Goal: Task Accomplishment & Management: Complete application form

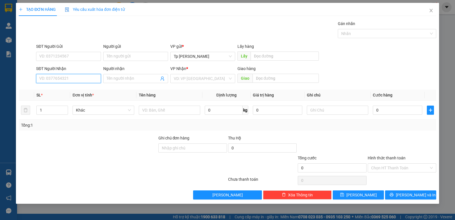
click at [89, 81] on input "SĐT Người Nhận" at bounding box center [68, 78] width 65 height 9
drag, startPoint x: 82, startPoint y: 87, endPoint x: 153, endPoint y: 120, distance: 78.6
click at [84, 90] on div "0933895658 - Hoàng Phi" at bounding box center [69, 90] width 58 height 6
type input "0933895658"
type input "Hoàng Phi"
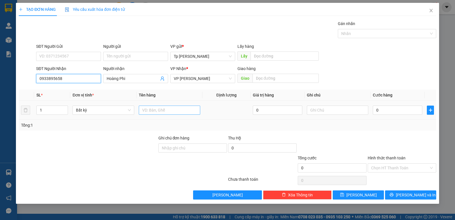
type input "0933895658"
click at [159, 114] on input "text" at bounding box center [169, 110] width 61 height 9
type input "1H xám _ MK"
click at [407, 106] on input "0" at bounding box center [398, 110] width 50 height 9
type input "2"
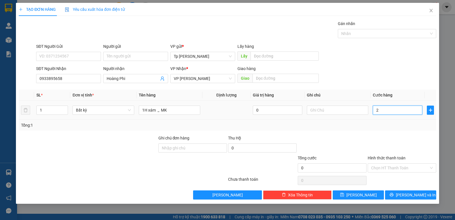
type input "2"
type input "20"
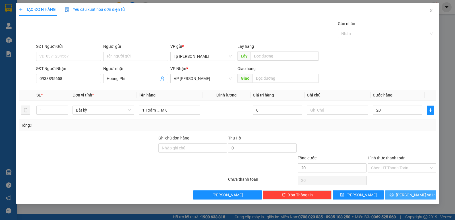
type input "20.000"
click at [397, 193] on button "[PERSON_NAME] và In" at bounding box center [410, 194] width 51 height 9
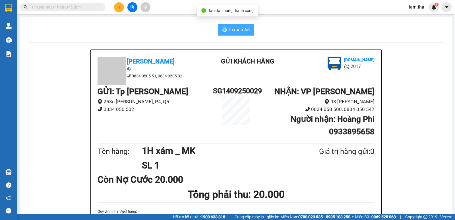
click at [237, 35] on button "In mẫu A5" at bounding box center [236, 29] width 36 height 11
click at [120, 7] on icon "plus" at bounding box center [119, 7] width 4 height 4
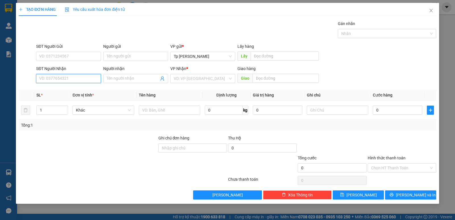
click at [66, 83] on input "SĐT Người Nhận" at bounding box center [68, 78] width 65 height 9
type input "9"
type input "7"
click at [63, 89] on div "0917717791 - Chị Thu" at bounding box center [69, 90] width 58 height 6
type input "0917717791"
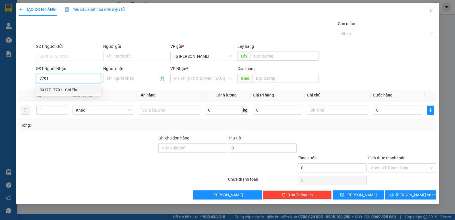
type input "Chị Thu"
type input "PKĐK [GEOGRAPHIC_DATA]"
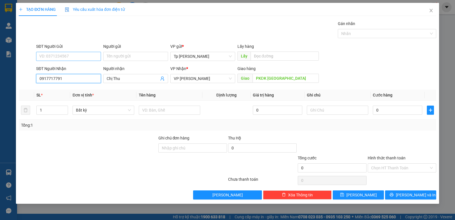
type input "0917717791"
click at [73, 55] on input "SĐT Người Gửi" at bounding box center [68, 56] width 65 height 9
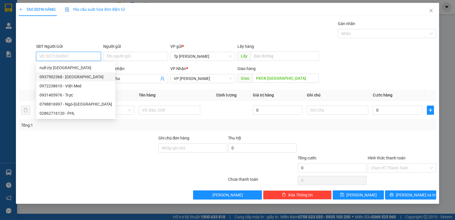
click at [85, 78] on div "0937902368 - [GEOGRAPHIC_DATA]" at bounding box center [76, 77] width 73 height 6
type input "0937902368"
type input "Long Thủy"
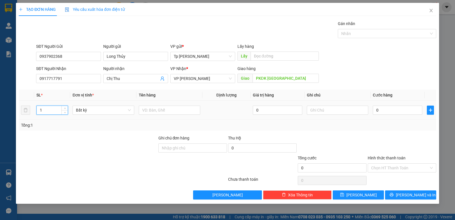
drag, startPoint x: 53, startPoint y: 110, endPoint x: 16, endPoint y: 110, distance: 37.0
click at [16, 110] on div "TẠO ĐƠN HÀNG Yêu cầu xuất hóa đơn điện tử Transit Pickup Surcharge Ids Transit …" at bounding box center [227, 110] width 455 height 220
type input "8"
click at [152, 108] on input "text" at bounding box center [169, 110] width 61 height 9
drag, startPoint x: 146, startPoint y: 108, endPoint x: 140, endPoint y: 110, distance: 6.1
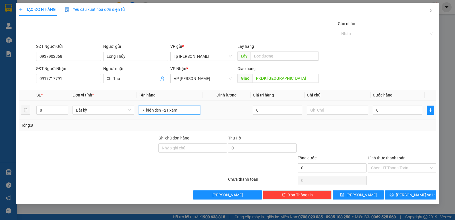
click at [140, 110] on input "7 kiện đen +2T xám" at bounding box center [169, 110] width 61 height 9
click at [177, 109] on input "6 kiện đen +2T xám" at bounding box center [169, 110] width 61 height 9
type input "6 kiện đen +2T xám_ VT"
click at [375, 107] on input "0" at bounding box center [398, 110] width 50 height 9
type input "4"
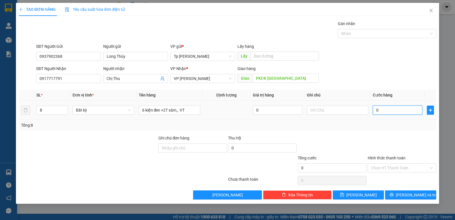
type input "4"
type input "42"
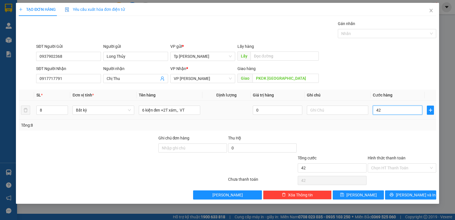
type input "420"
type input "420.000"
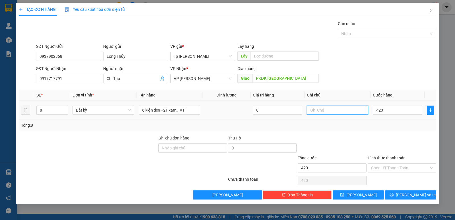
type input "420.000"
click at [355, 112] on input "text" at bounding box center [337, 110] width 61 height 9
type input "CK VCB"
click at [384, 104] on div "420.000" at bounding box center [398, 109] width 50 height 11
click at [384, 107] on input "420.000" at bounding box center [398, 110] width 50 height 9
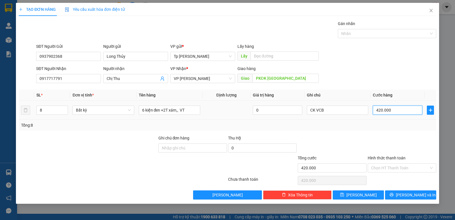
type input "4"
type input "40"
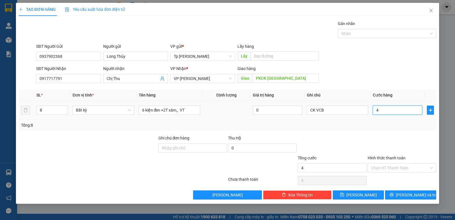
type input "40"
type input "400"
type input "400.000"
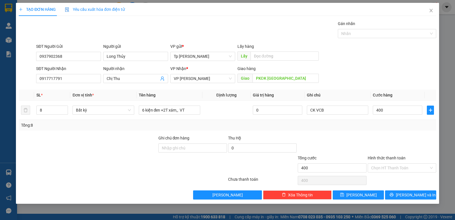
type input "400.000"
click at [380, 130] on div "Tổng: 8" at bounding box center [228, 125] width 418 height 11
click at [395, 165] on input "Hình thức thanh toán" at bounding box center [400, 168] width 58 height 9
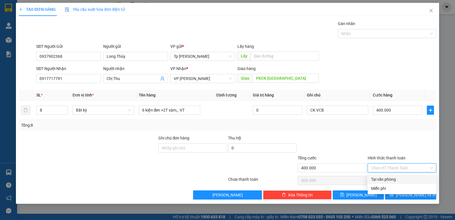
click at [399, 182] on div "Tại văn phòng" at bounding box center [402, 179] width 62 height 6
type input "0"
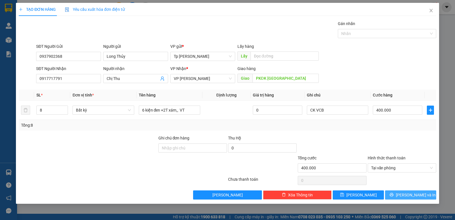
click at [408, 190] on button "[PERSON_NAME] và In" at bounding box center [410, 194] width 51 height 9
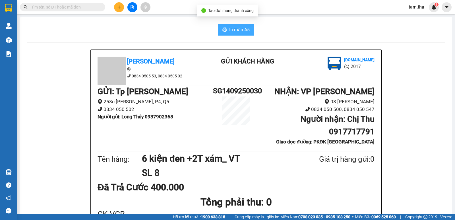
click at [229, 31] on span "In mẫu A5" at bounding box center [239, 29] width 20 height 7
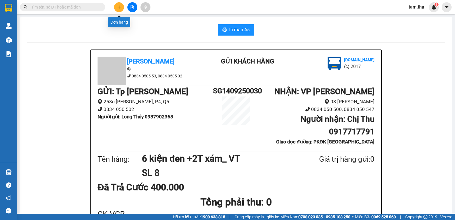
click at [122, 6] on button at bounding box center [119, 7] width 10 height 10
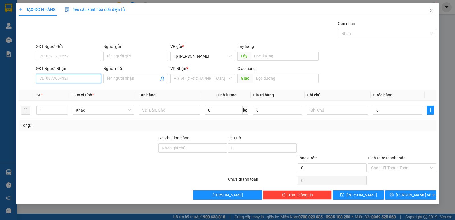
click at [78, 82] on input "SĐT Người Nhận" at bounding box center [68, 78] width 65 height 9
type input "0933191025"
click at [69, 88] on div "0933191025 - Thư" at bounding box center [69, 90] width 58 height 6
type input "Thư"
type input "0933191025"
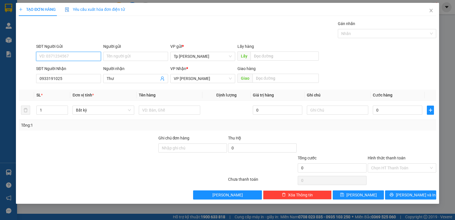
click at [73, 59] on input "SĐT Người Gửi" at bounding box center [68, 56] width 65 height 9
drag, startPoint x: 76, startPoint y: 70, endPoint x: 182, endPoint y: 105, distance: 111.1
click at [82, 68] on div "0909283764 - Toản" at bounding box center [69, 68] width 58 height 6
type input "0909283764"
type input "Toản"
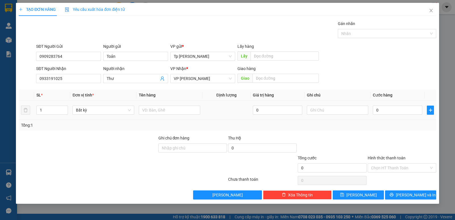
click at [181, 105] on div at bounding box center [169, 109] width 61 height 11
click at [177, 109] on input "text" at bounding box center [169, 110] width 61 height 9
type input "1H xám _ QA"
click at [383, 111] on input "0" at bounding box center [398, 110] width 50 height 9
type input "2"
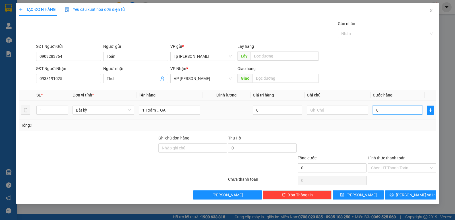
type input "2"
type input "20"
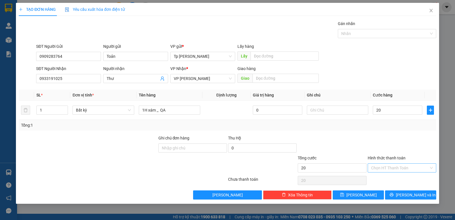
type input "20.000"
click at [387, 166] on input "Hình thức thanh toán" at bounding box center [400, 168] width 58 height 9
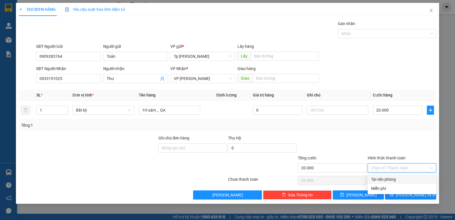
click at [391, 176] on div "Tại văn phòng" at bounding box center [402, 179] width 69 height 9
type input "0"
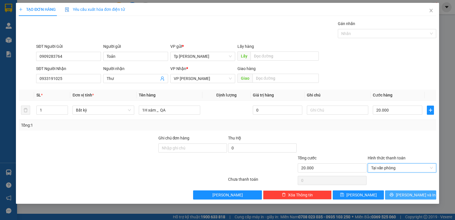
click at [405, 192] on button "[PERSON_NAME] và In" at bounding box center [410, 194] width 51 height 9
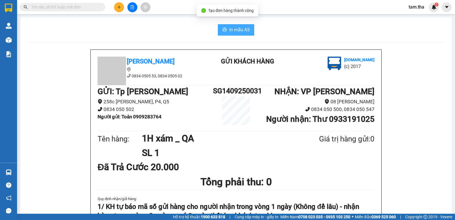
click at [229, 26] on button "In mẫu A5" at bounding box center [236, 29] width 36 height 11
click at [116, 10] on button at bounding box center [119, 7] width 10 height 10
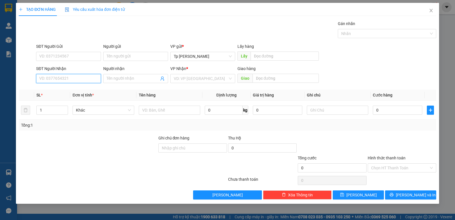
click at [74, 75] on input "SĐT Người Nhận" at bounding box center [68, 78] width 65 height 9
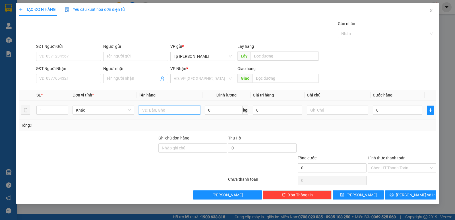
click at [176, 109] on input "text" at bounding box center [169, 110] width 61 height 9
type input "1T trắng xanh _ đồ ăn"
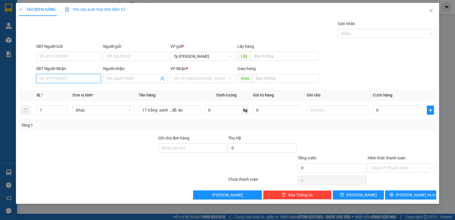
click at [70, 80] on input "SĐT Người Nhận" at bounding box center [68, 78] width 65 height 9
click at [71, 90] on div "0338863272 - Cô hồng" at bounding box center [72, 90] width 64 height 6
type input "0338863272"
type input "Cô hồng"
type input "0338863272"
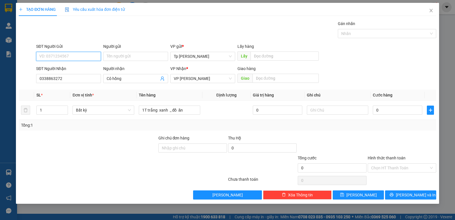
click at [87, 57] on input "SĐT Người Gửi" at bounding box center [68, 56] width 65 height 9
click at [88, 68] on div "0903165215 - hoa" at bounding box center [69, 68] width 58 height 6
type input "0903165215"
type input "hoa"
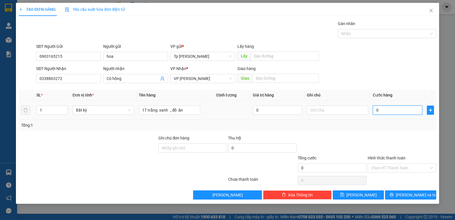
click at [377, 109] on input "0" at bounding box center [398, 110] width 50 height 9
type input "3"
type input "30"
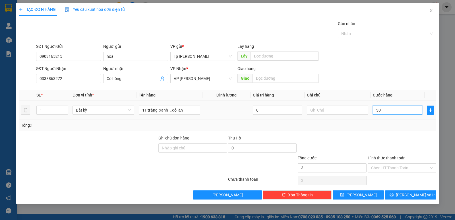
type input "30"
type input "30.000"
click at [398, 173] on div "Hình thức thanh toán Chọn HT Thanh Toán" at bounding box center [402, 165] width 69 height 20
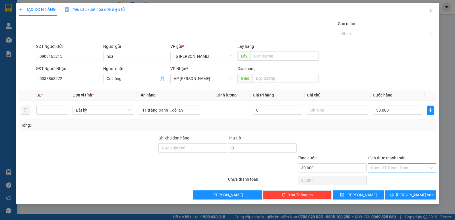
click at [400, 166] on input "Hình thức thanh toán" at bounding box center [400, 168] width 58 height 9
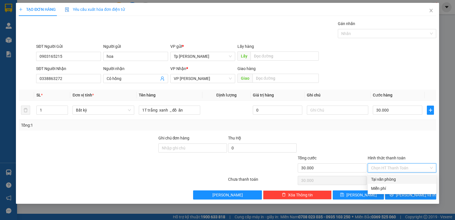
click at [405, 178] on div "Tại văn phòng" at bounding box center [402, 179] width 62 height 6
type input "0"
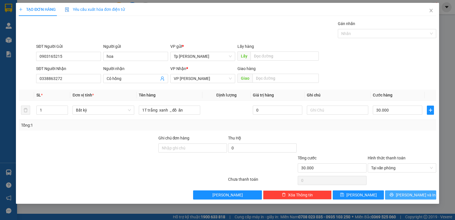
click at [411, 190] on button "[PERSON_NAME] và In" at bounding box center [410, 194] width 51 height 9
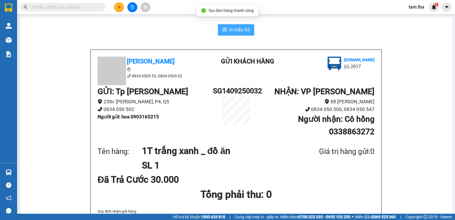
click at [237, 32] on span "In mẫu A5" at bounding box center [239, 29] width 20 height 7
click at [117, 13] on div "Kết quả tìm kiếm ( 6 ) Bộ lọc Gửi 3 ngày gần nhất Mã ĐH Trạng thái Món hàng Thu…" at bounding box center [227, 7] width 455 height 14
click at [119, 10] on button at bounding box center [119, 7] width 10 height 10
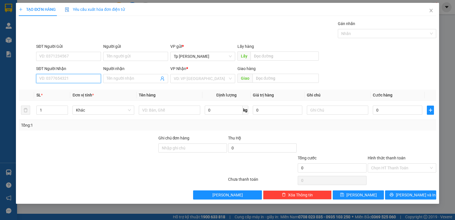
click at [91, 77] on input "SĐT Người Nhận" at bounding box center [68, 78] width 65 height 9
click at [66, 94] on div "0896969796 - dung" at bounding box center [68, 89] width 65 height 9
type input "0896969796"
type input "dung"
type input "0896969796"
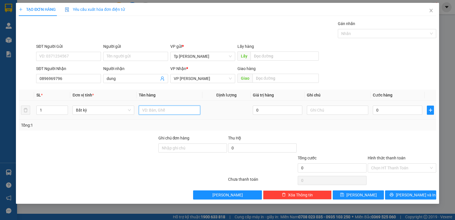
click at [168, 106] on input "text" at bounding box center [169, 110] width 61 height 9
type input "1T xốp trắng lơn +1T xốp nhỏ _ Kem bánh"
type input "2"
click at [67, 108] on span "Increase Value" at bounding box center [64, 108] width 6 height 5
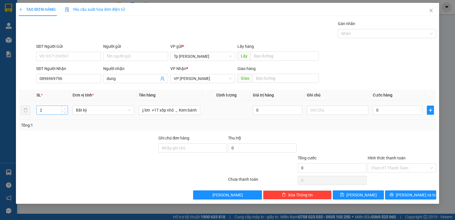
scroll to position [0, 0]
type input "1"
type input "13"
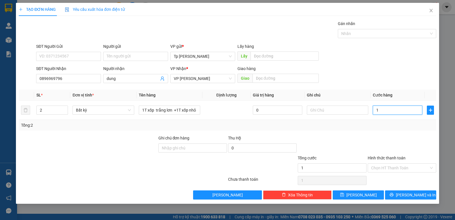
type input "13"
type input "130"
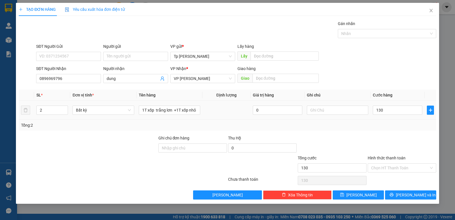
type input "130.000"
click at [386, 119] on td "130.000" at bounding box center [398, 110] width 54 height 19
click at [410, 199] on button "[PERSON_NAME] và In" at bounding box center [410, 194] width 51 height 9
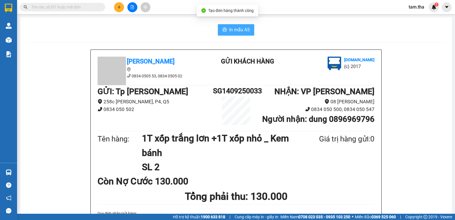
click at [237, 30] on span "In mẫu A5" at bounding box center [239, 29] width 20 height 7
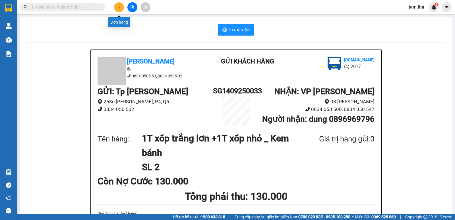
click at [116, 6] on button at bounding box center [119, 7] width 10 height 10
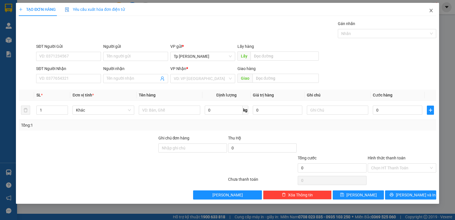
click at [434, 12] on span "Close" at bounding box center [432, 11] width 16 height 16
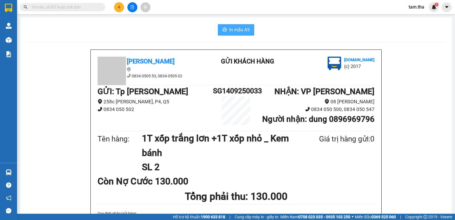
click at [251, 31] on button "In mẫu A5" at bounding box center [236, 29] width 36 height 11
